Goal: Transaction & Acquisition: Purchase product/service

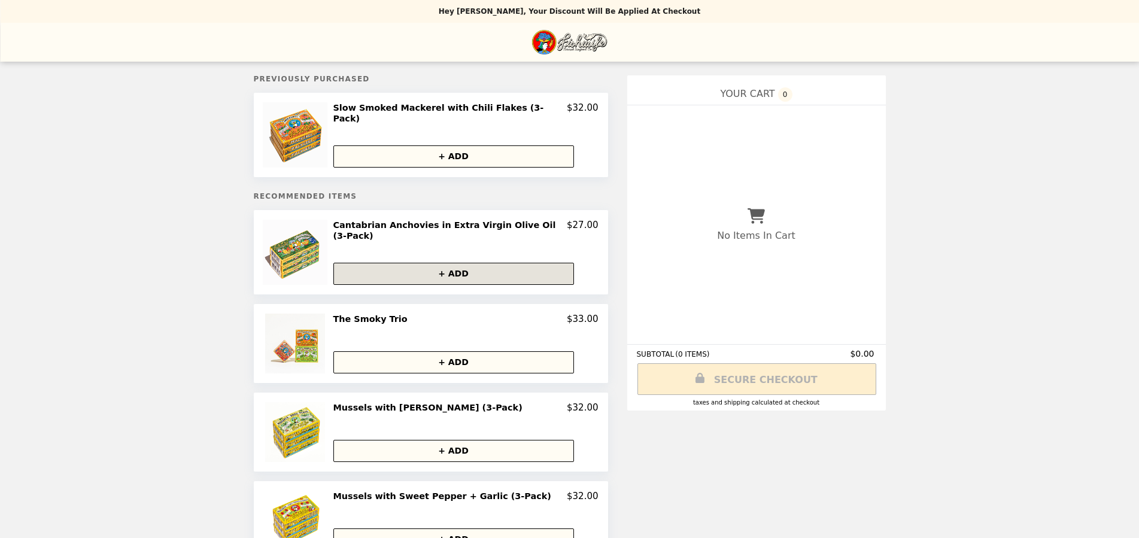
click at [401, 263] on button "+ ADD" at bounding box center [453, 274] width 241 height 22
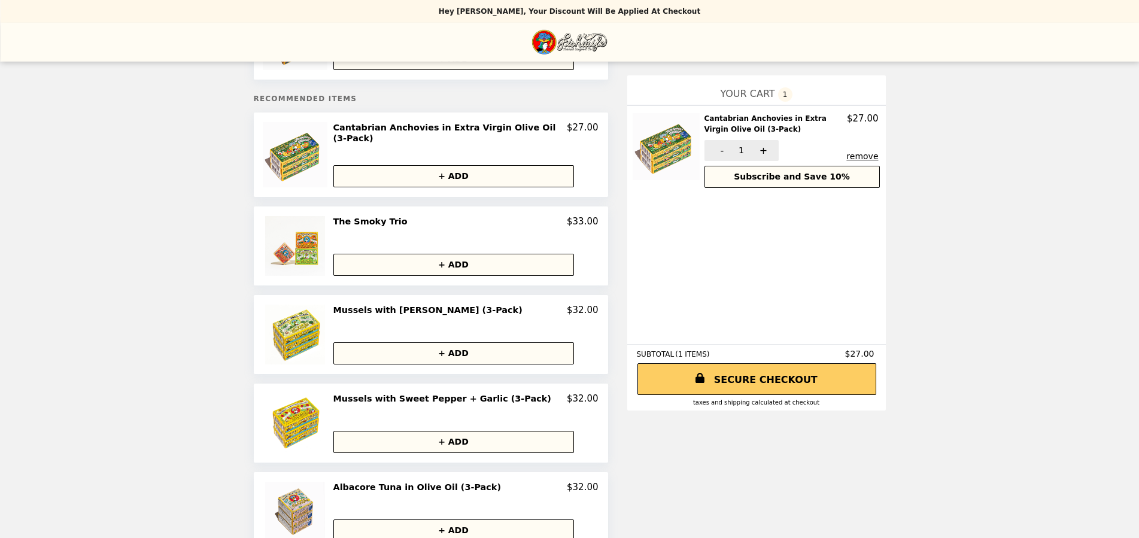
scroll to position [163, 0]
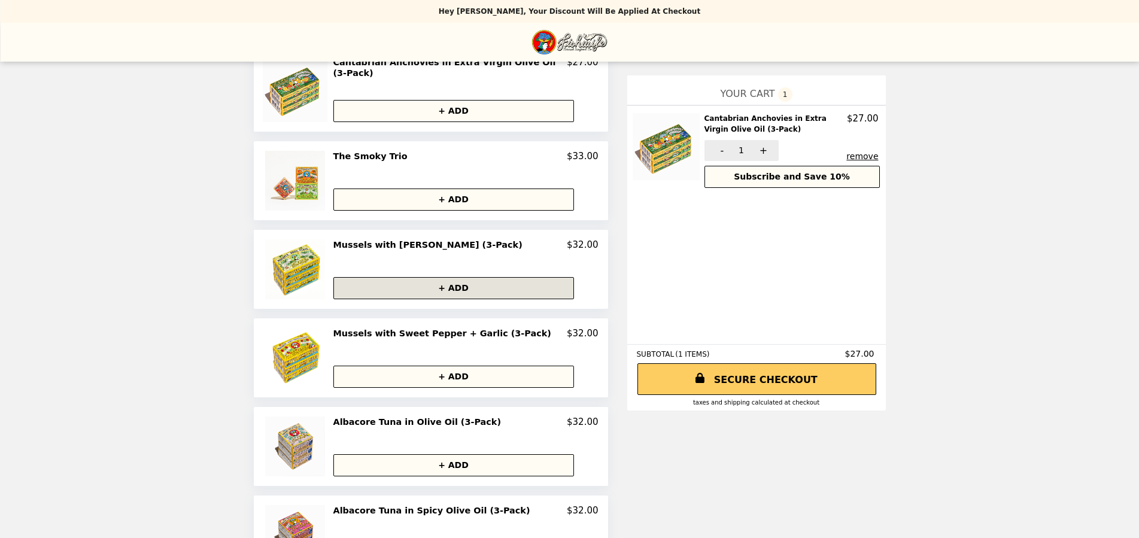
click at [454, 284] on button "+ ADD" at bounding box center [453, 288] width 241 height 22
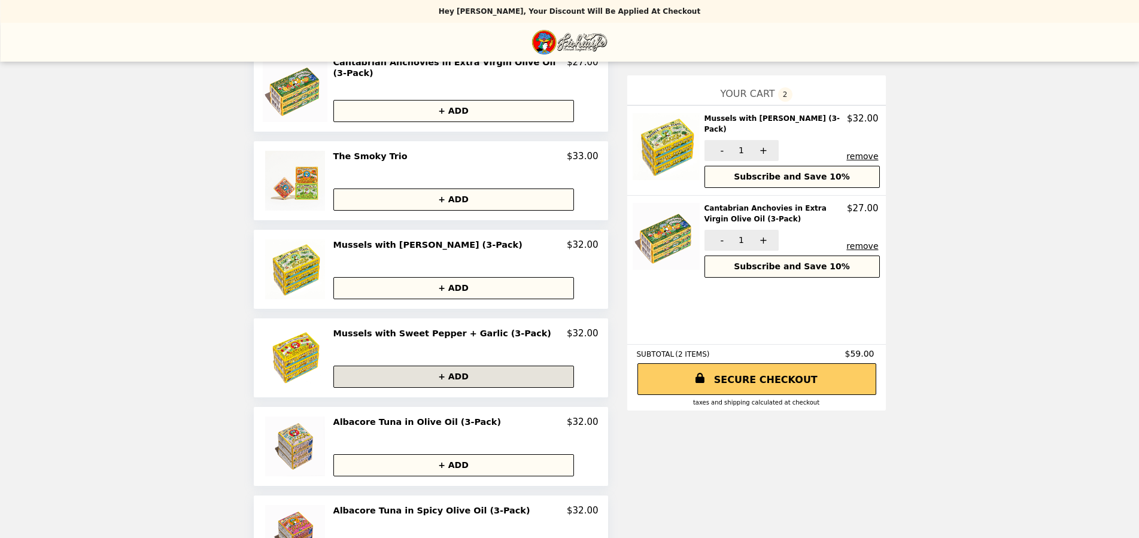
click at [460, 366] on button "+ ADD" at bounding box center [453, 377] width 241 height 22
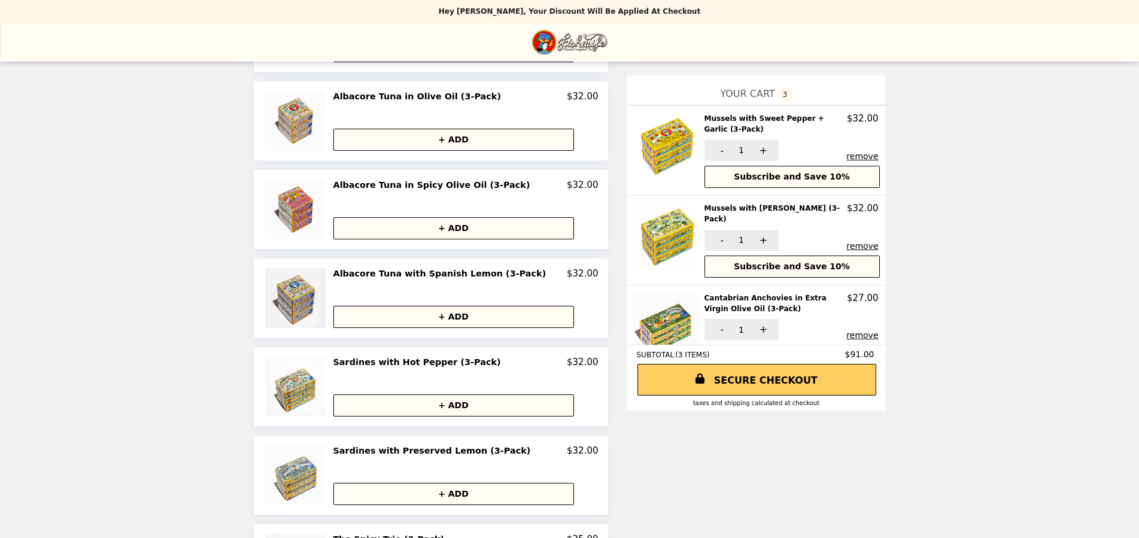
scroll to position [555, 0]
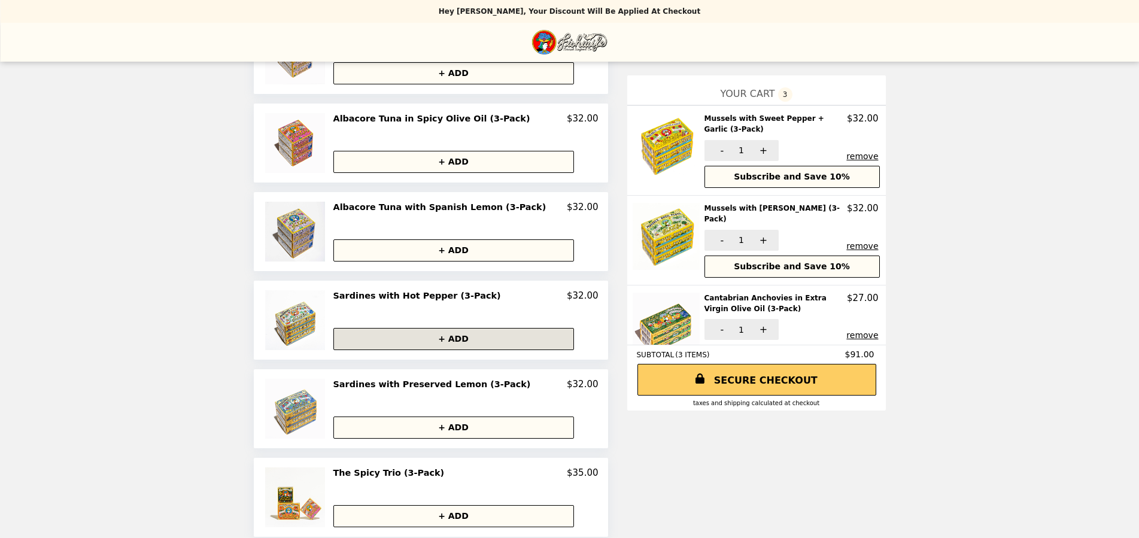
click at [450, 330] on button "+ ADD" at bounding box center [453, 339] width 241 height 22
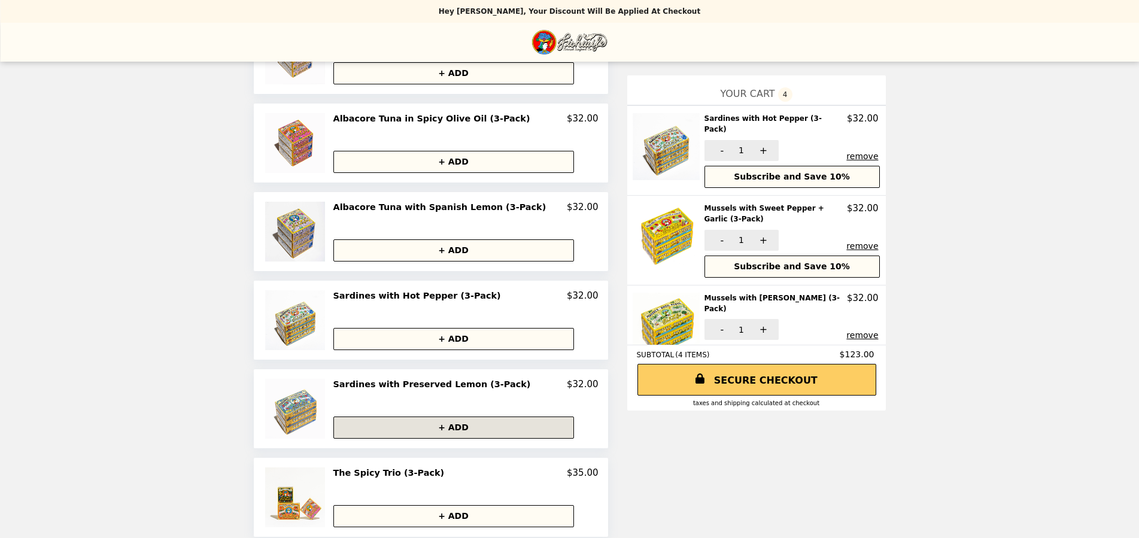
click at [466, 418] on button "+ ADD" at bounding box center [453, 428] width 241 height 22
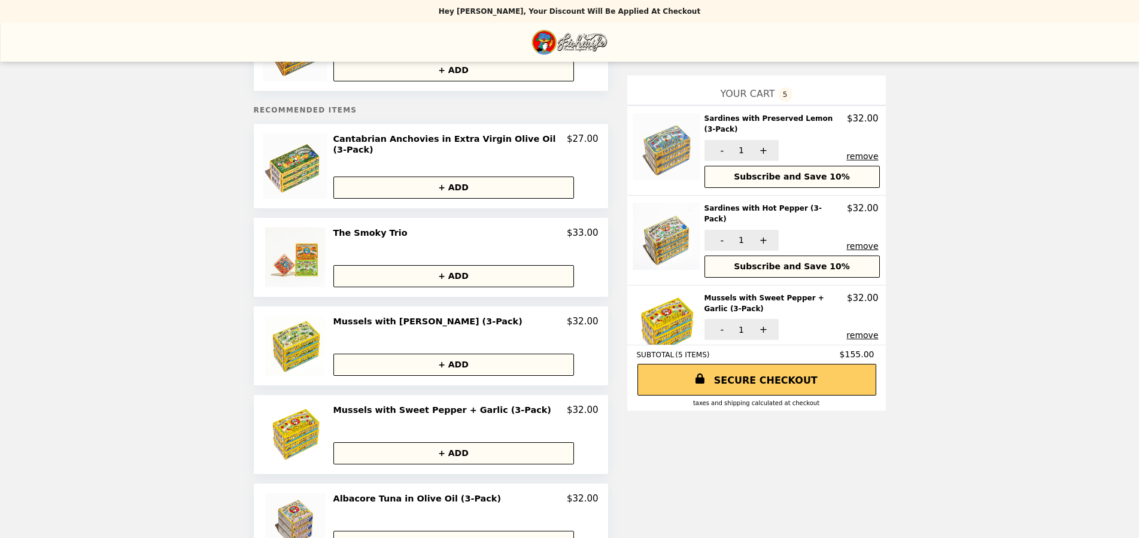
scroll to position [0, 0]
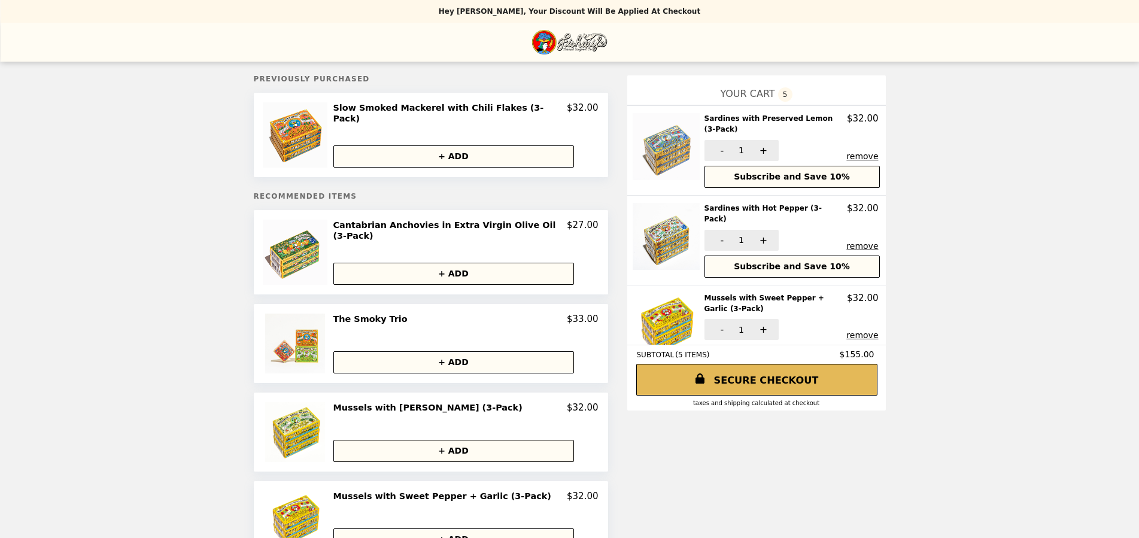
click at [747, 384] on link "SECURE CHECKOUT" at bounding box center [756, 380] width 241 height 32
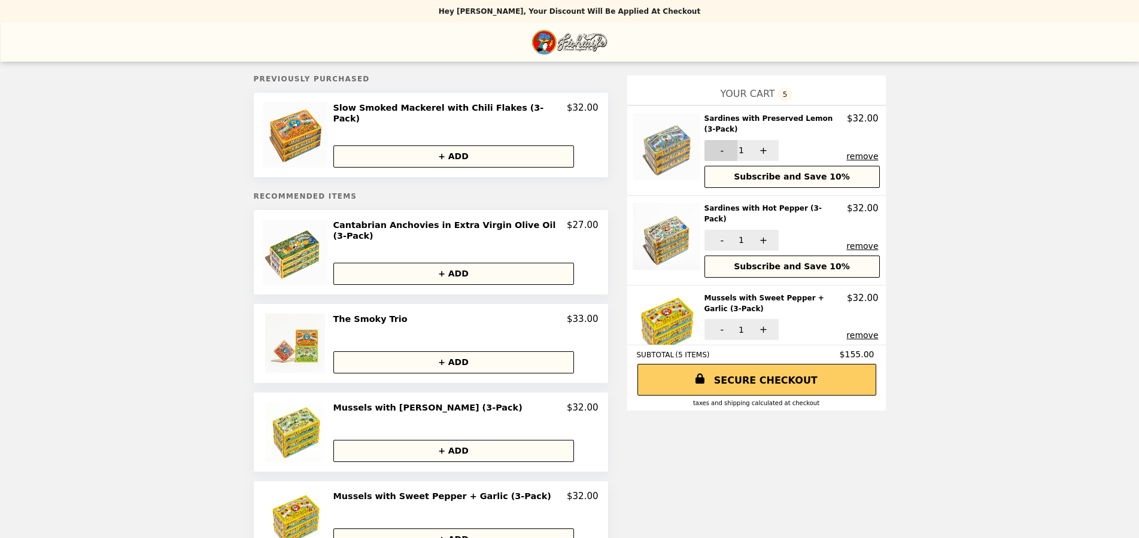
click at [705, 140] on button "-" at bounding box center [720, 150] width 33 height 21
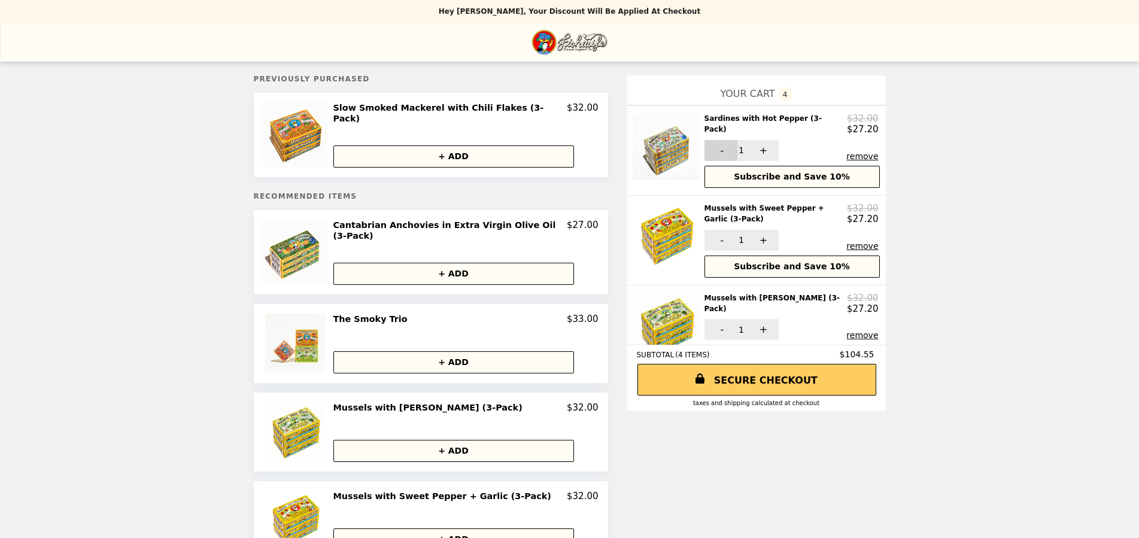
click at [704, 156] on button "-" at bounding box center [720, 150] width 33 height 21
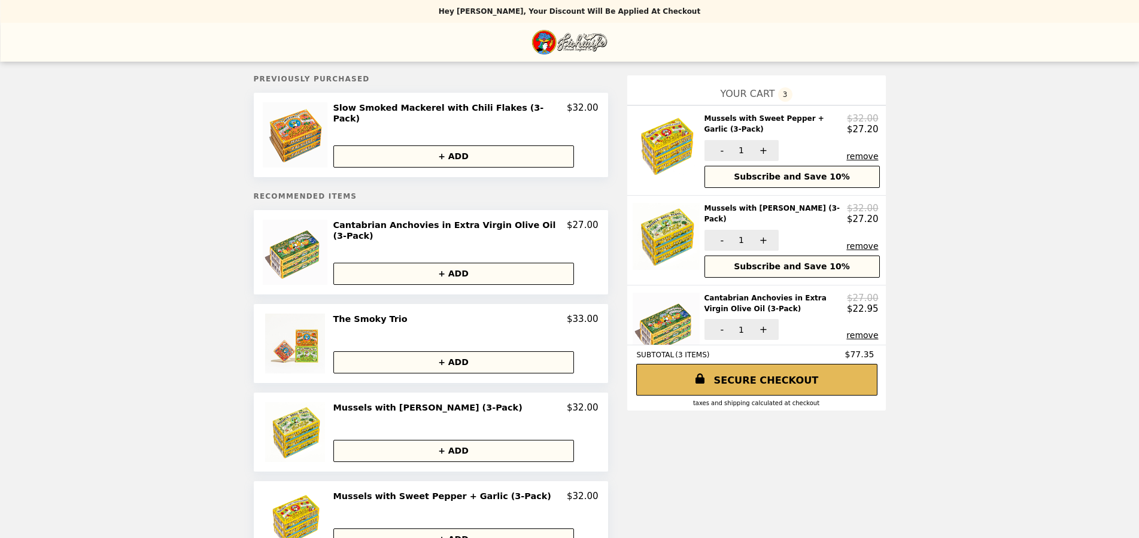
click at [764, 381] on link "SECURE CHECKOUT" at bounding box center [756, 380] width 241 height 32
